Goal: Obtain resource: Obtain resource

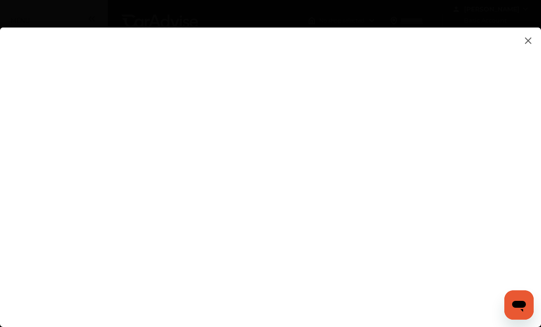
click at [464, 117] on flutter-view at bounding box center [270, 167] width 541 height 281
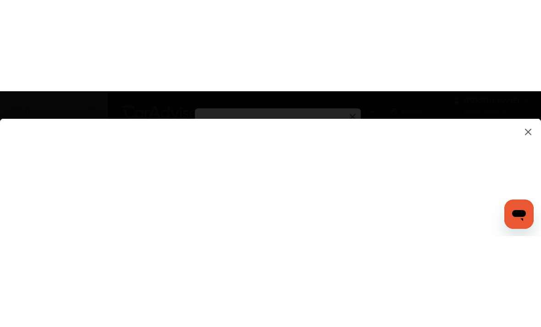
scroll to position [143, 0]
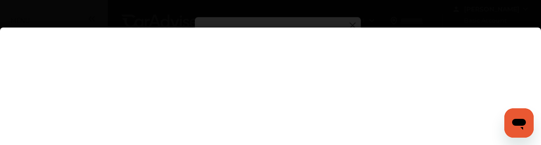
type input "**********"
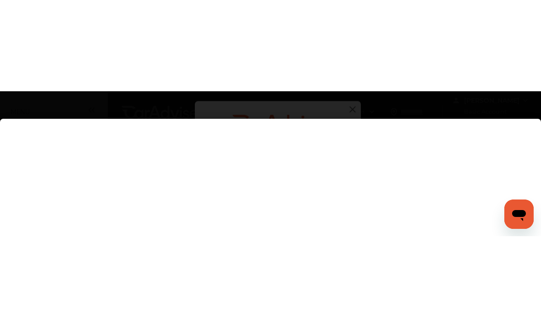
scroll to position [0, 0]
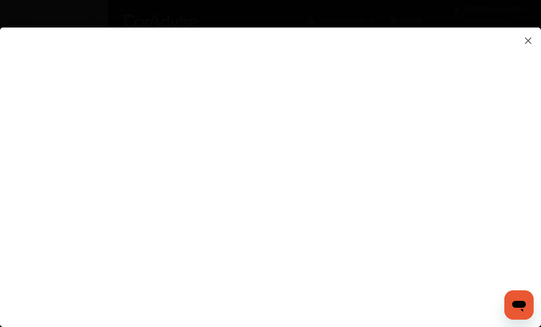
click at [385, 147] on flutter-view at bounding box center [270, 167] width 541 height 281
click at [477, 238] on flutter-view at bounding box center [270, 167] width 541 height 281
click at [481, 240] on flutter-view at bounding box center [270, 167] width 541 height 281
click at [483, 215] on flutter-view at bounding box center [270, 167] width 541 height 281
click at [286, 251] on flutter-view at bounding box center [270, 167] width 541 height 281
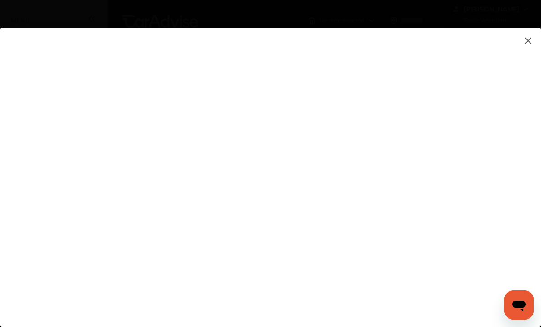
click at [488, 170] on flutter-view at bounding box center [270, 167] width 541 height 281
click at [486, 172] on flutter-view at bounding box center [270, 167] width 541 height 281
click at [490, 193] on flutter-view at bounding box center [270, 167] width 541 height 281
click at [391, 116] on flutter-view at bounding box center [270, 167] width 541 height 281
click at [444, 235] on flutter-view at bounding box center [270, 167] width 541 height 281
